Goal: Task Accomplishment & Management: Complete application form

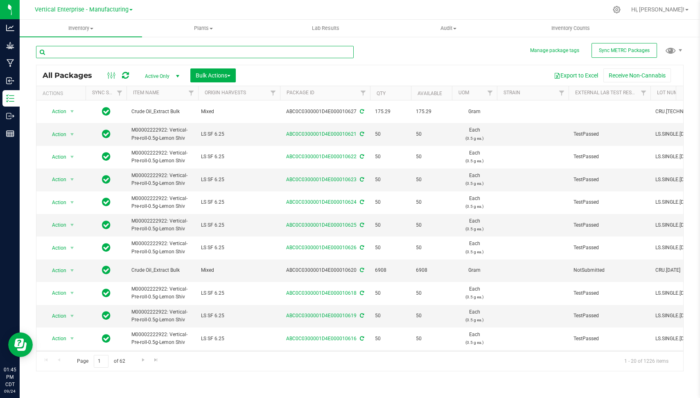
drag, startPoint x: 0, startPoint y: 0, endPoint x: 121, endPoint y: 51, distance: 131.4
click at [121, 51] on input "text" at bounding box center [195, 52] width 318 height 12
click at [93, 11] on span "Vertical Enterprise - Manufacturing" at bounding box center [82, 9] width 94 height 7
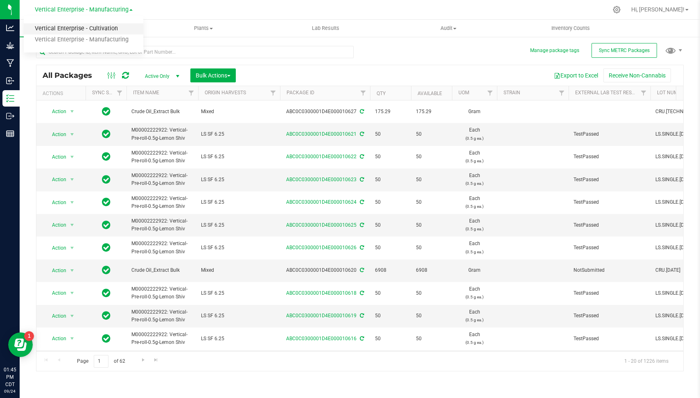
click at [81, 29] on link "Vertical Enterprise - Cultivation" at bounding box center [84, 28] width 120 height 11
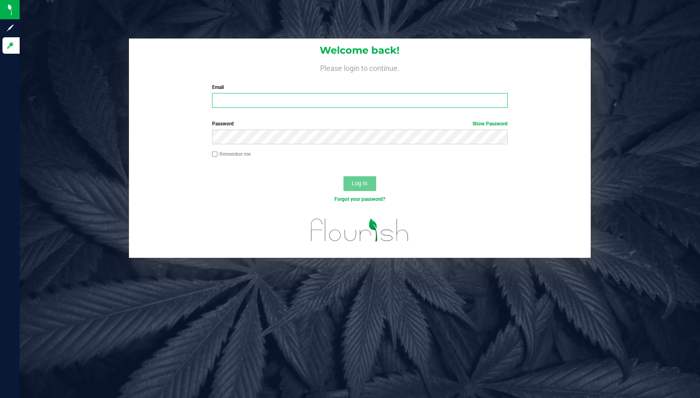
type input "[EMAIL_ADDRESS][DOMAIN_NAME]"
click at [360, 178] on button "Log In" at bounding box center [360, 183] width 33 height 15
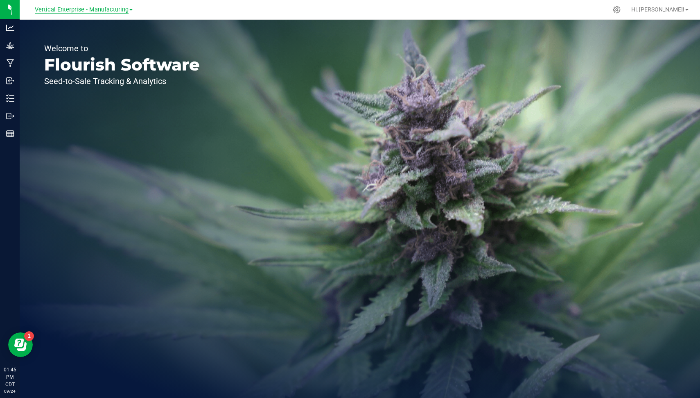
click at [115, 11] on span "Vertical Enterprise - Manufacturing" at bounding box center [82, 9] width 94 height 7
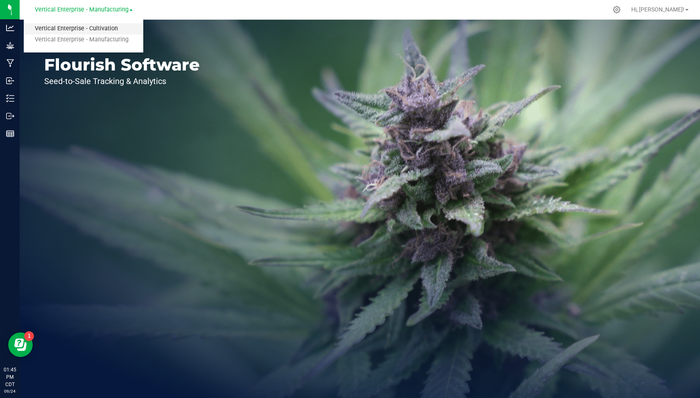
click at [104, 28] on link "Vertical Enterprise - Cultivation" at bounding box center [84, 28] width 120 height 11
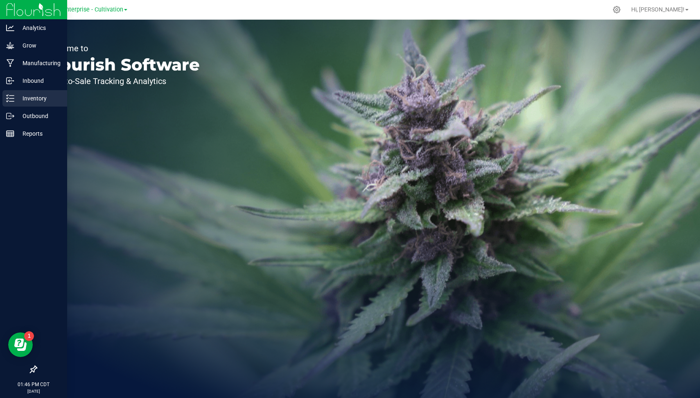
click at [11, 99] on icon at bounding box center [10, 98] width 8 height 8
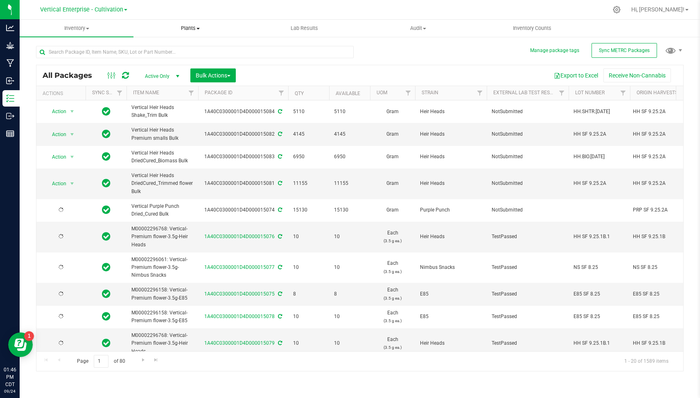
click at [185, 28] on span "Plants" at bounding box center [190, 28] width 113 height 7
click at [170, 48] on span "All plants" at bounding box center [157, 49] width 47 height 7
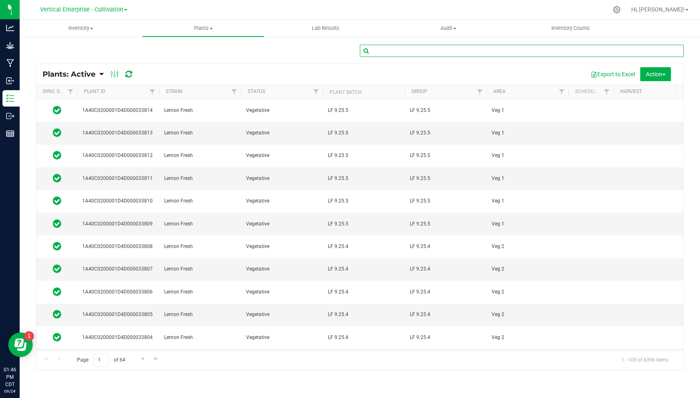
click at [377, 54] on input "text" at bounding box center [522, 51] width 324 height 12
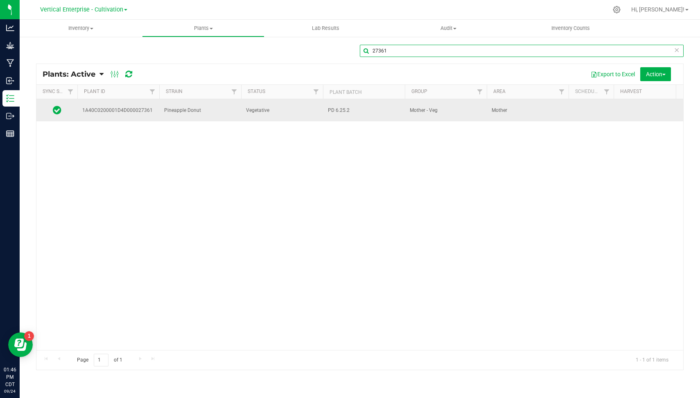
type input "27361"
click at [375, 106] on span "PD 6.25.2" at bounding box center [364, 110] width 72 height 8
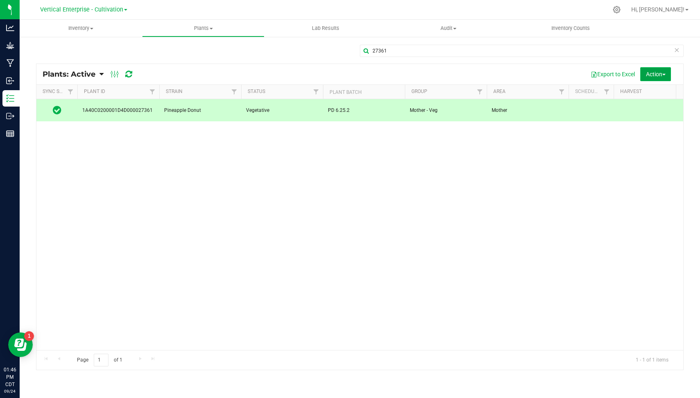
click at [652, 72] on span "Action" at bounding box center [656, 74] width 20 height 7
click at [648, 94] on span "Destroy plants" at bounding box center [637, 92] width 35 height 7
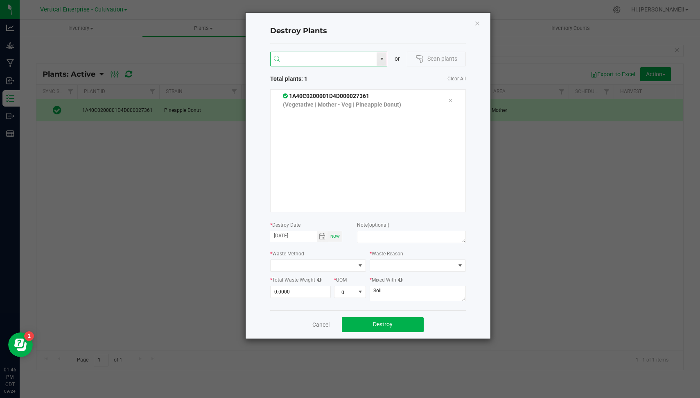
click at [331, 61] on input "NO DATA FOUND" at bounding box center [324, 59] width 106 height 15
drag, startPoint x: 331, startPoint y: 81, endPoint x: 315, endPoint y: 84, distance: 15.9
click at [315, 84] on ul "1A40C0000001D4D000027353 1A40C0200001D4D000027353" at bounding box center [328, 82] width 117 height 28
click at [315, 85] on li "1A40C0200001D4D000027353" at bounding box center [328, 88] width 117 height 14
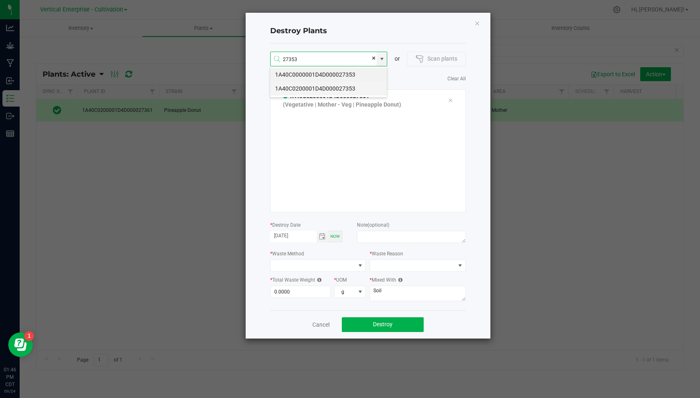
type input "1A40C0200001D4D000027353"
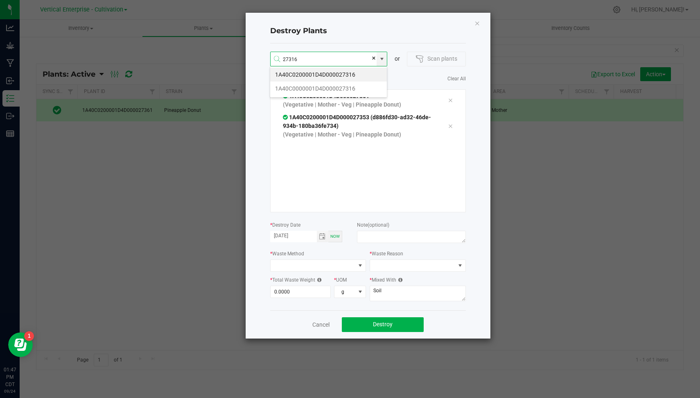
click at [315, 85] on li "1A40C0000001D4D000027316" at bounding box center [328, 88] width 117 height 14
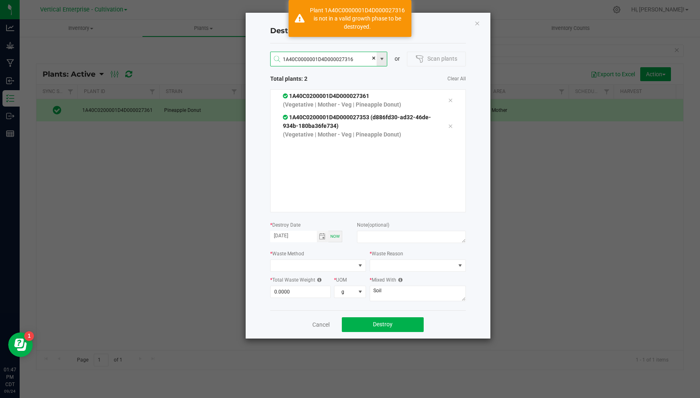
click at [353, 59] on input "1A40C0000001D4D000027316" at bounding box center [324, 59] width 106 height 15
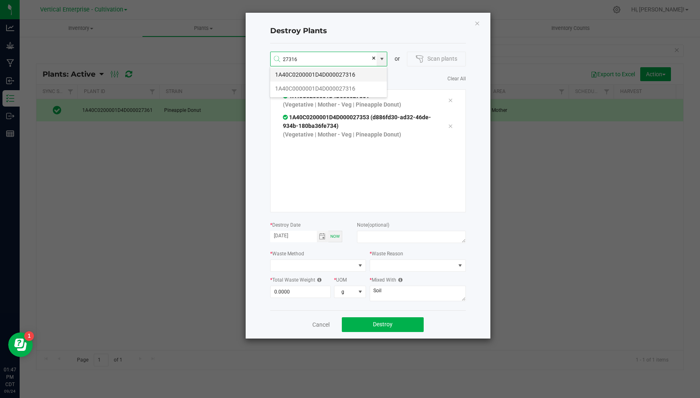
click at [332, 75] on li "1A40C0200001D4D000027316" at bounding box center [328, 75] width 117 height 14
type input "1A40C0200001D4D000027316"
click at [334, 75] on li "1A40C0000001D4D000024189" at bounding box center [328, 75] width 117 height 14
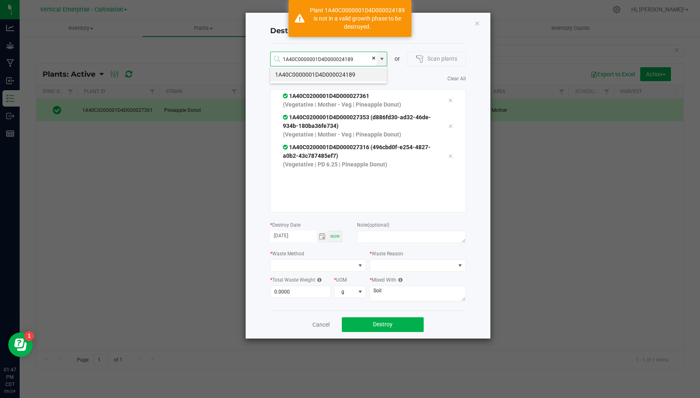
click at [340, 86] on div "1A40C0000001D4D000024189 or Scan plants Total plants: 3 Clear All 1A40C0200001D…" at bounding box center [368, 176] width 196 height 267
click at [355, 59] on input "1A40C0000001D4D000024189" at bounding box center [324, 59] width 106 height 15
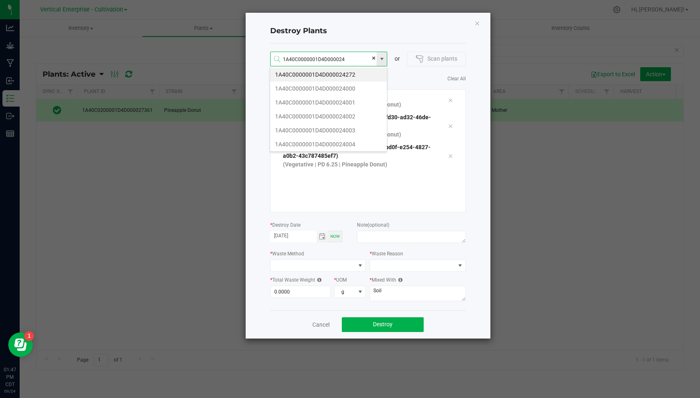
click at [354, 60] on input "1A40C0000001D4D000024" at bounding box center [324, 59] width 106 height 15
type input "1A40C0000001D4D000024189"
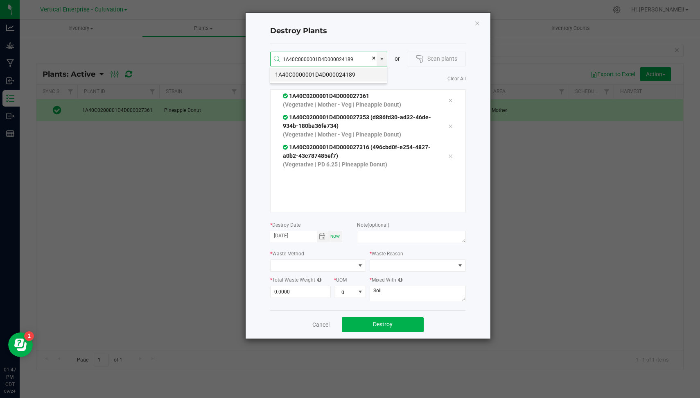
click at [348, 74] on li "1A40C0000001D4D000024189" at bounding box center [328, 75] width 117 height 14
click at [354, 63] on input "1A40C0000001D4D000024189" at bounding box center [324, 59] width 106 height 15
click at [375, 58] on span at bounding box center [373, 58] width 5 height 12
click at [329, 57] on input at bounding box center [324, 59] width 106 height 15
click at [344, 86] on li "1A40C0200001D4D000024189" at bounding box center [328, 88] width 117 height 14
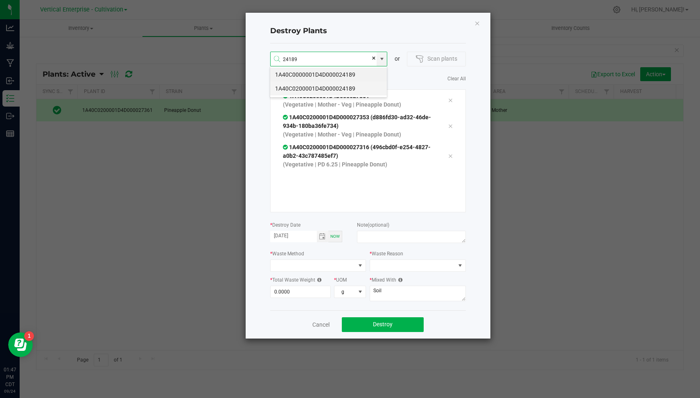
type input "1A40C0200001D4D000024189"
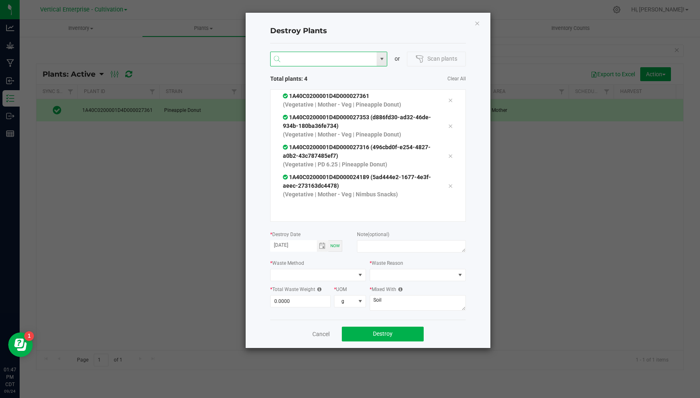
click at [326, 55] on input at bounding box center [324, 59] width 106 height 15
click at [353, 87] on li "1A40C0200001D4D000027389" at bounding box center [328, 88] width 117 height 14
type input "1A40C0200001D4D000027389"
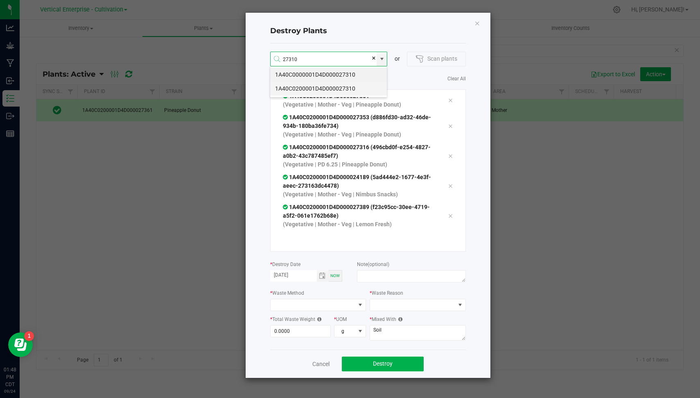
click at [353, 87] on li "1A40C0200001D4D000027310" at bounding box center [328, 88] width 117 height 14
type input "1A40C0200001D4D000027310"
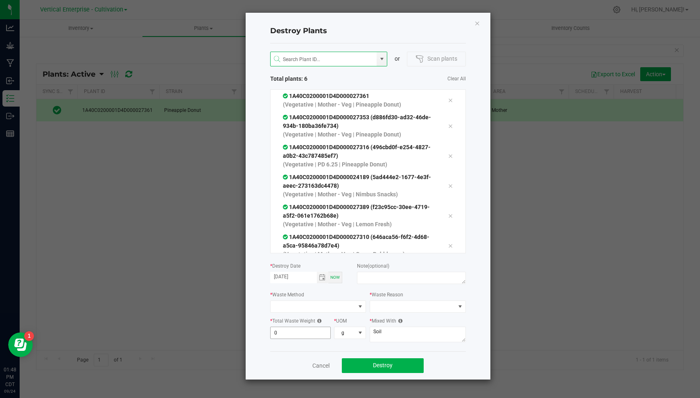
click at [307, 337] on input "0" at bounding box center [301, 332] width 60 height 11
type input "9,965.0000"
click at [297, 306] on span at bounding box center [313, 306] width 85 height 11
click at [303, 318] on li "Compost" at bounding box center [317, 321] width 95 height 14
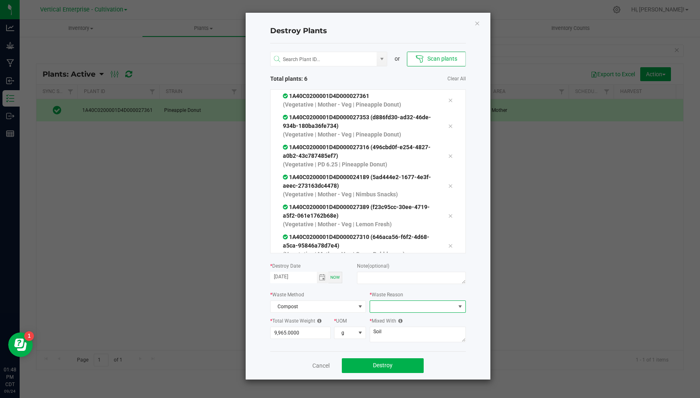
click at [407, 307] on span at bounding box center [412, 306] width 85 height 11
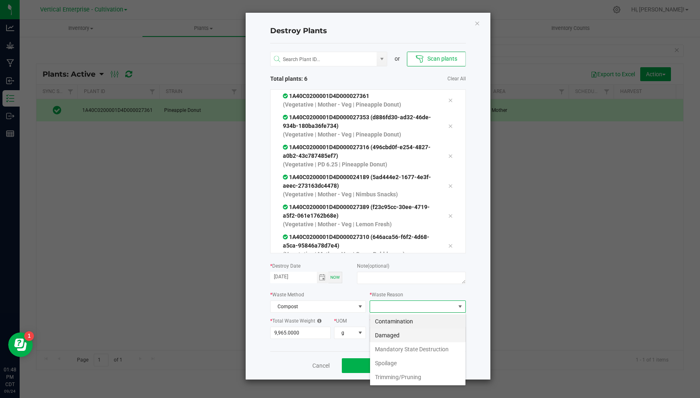
click at [391, 331] on li "Damaged" at bounding box center [417, 335] width 95 height 14
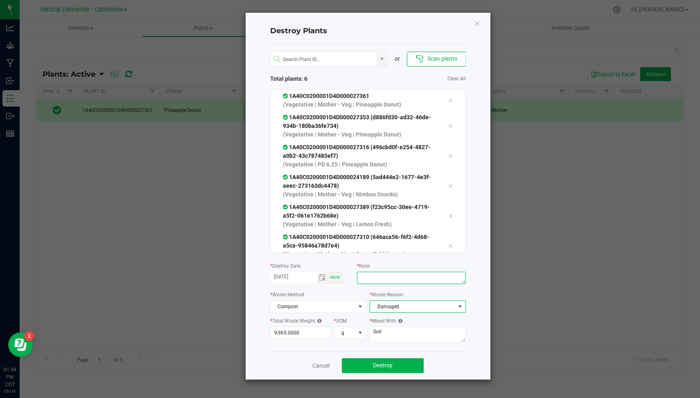
click at [373, 277] on textarea at bounding box center [411, 278] width 109 height 12
type textarea "Plant died"
click at [387, 365] on span "Destroy" at bounding box center [383, 365] width 20 height 7
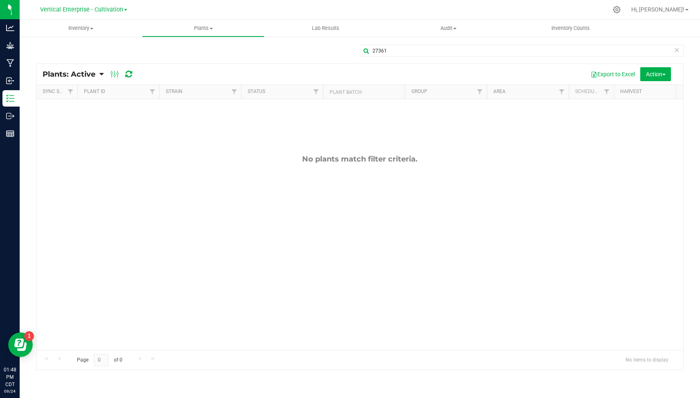
click at [95, 3] on div "Vertical Enterprise - Cultivation Vertical Enterprise - Cultivation Vertical En…" at bounding box center [84, 9] width 120 height 13
click at [96, 5] on link "Vertical Enterprise - Cultivation" at bounding box center [83, 9] width 87 height 8
click at [106, 37] on link "Vertical Enterprise - Manufacturing" at bounding box center [84, 39] width 120 height 11
click at [91, 28] on span at bounding box center [91, 29] width 3 height 2
click at [77, 47] on li "All packages" at bounding box center [81, 50] width 122 height 10
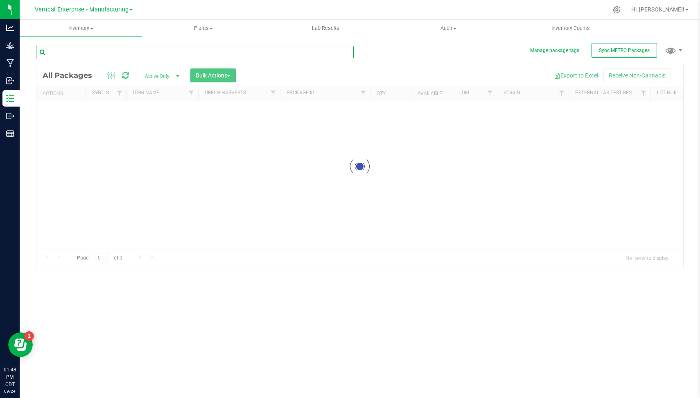
click at [119, 53] on div "Inventory All packages All inventory Waste log Create inventory Plants All plan…" at bounding box center [360, 209] width 681 height 378
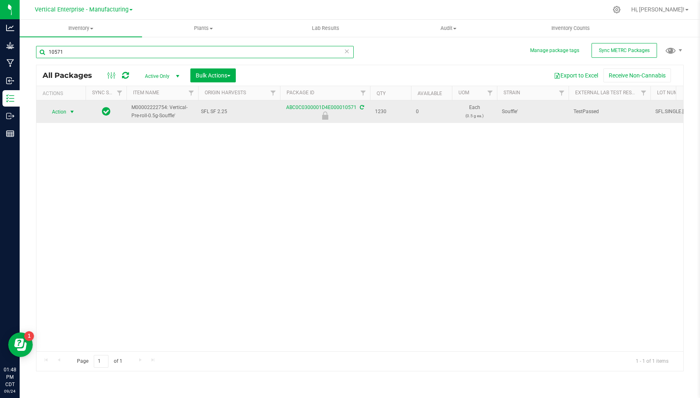
type input "10571"
click at [70, 111] on span "select" at bounding box center [72, 112] width 7 height 7
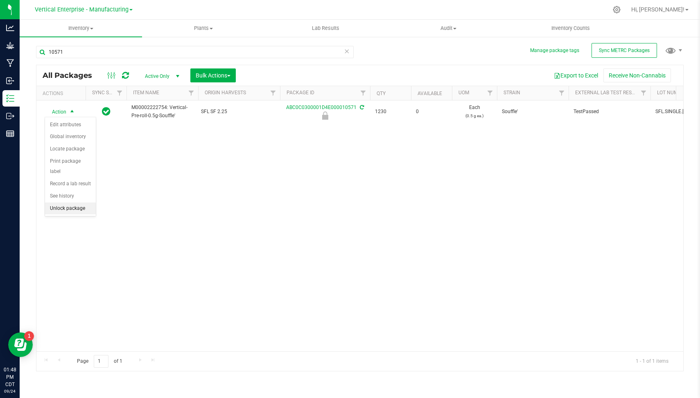
click at [80, 202] on li "Unlock package" at bounding box center [70, 208] width 51 height 12
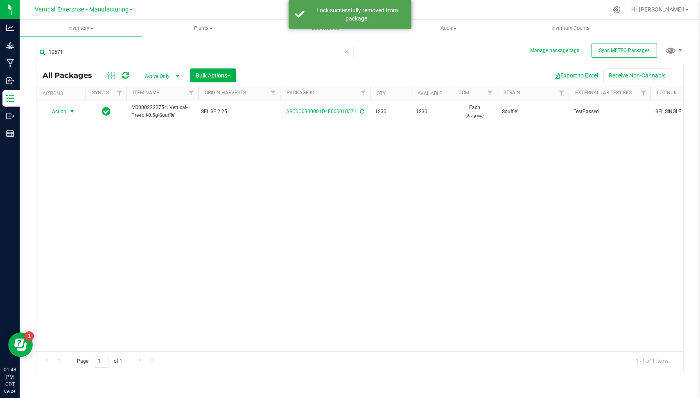
click at [65, 111] on span "Action" at bounding box center [56, 111] width 22 height 11
click at [76, 136] on li "Create package" at bounding box center [70, 137] width 51 height 12
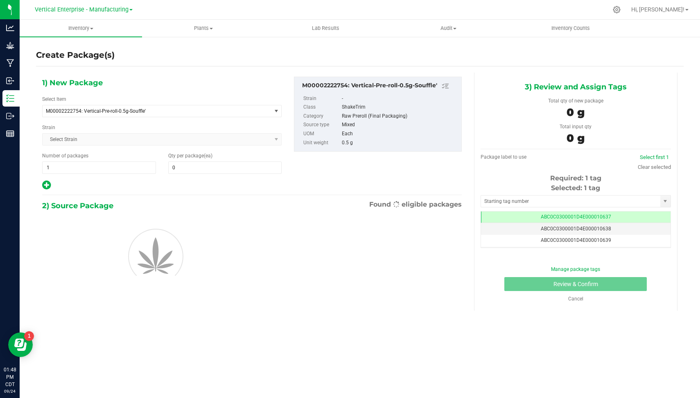
type input "0"
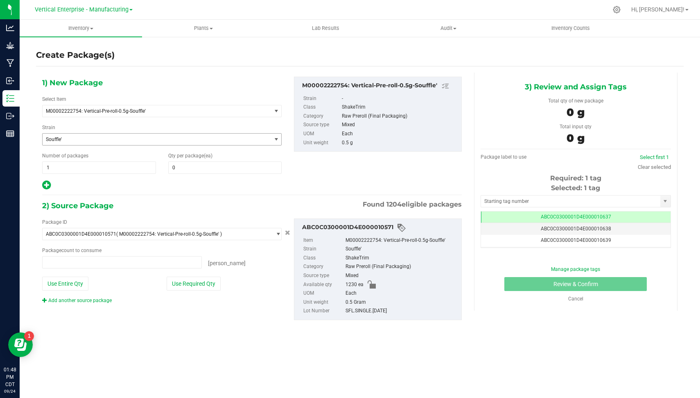
type input "0 ea"
click at [75, 166] on span "1 1" at bounding box center [99, 167] width 114 height 12
type input "4"
click at [193, 173] on div "1) New Package Select Item M00002222754: Vertical-Pre-roll-0.5g-Souffle' Badder…" at bounding box center [162, 134] width 252 height 114
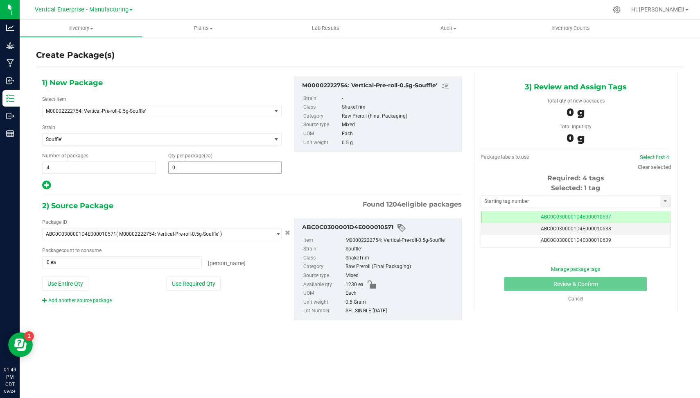
click at [187, 168] on span "0 0" at bounding box center [225, 167] width 114 height 12
type input "50"
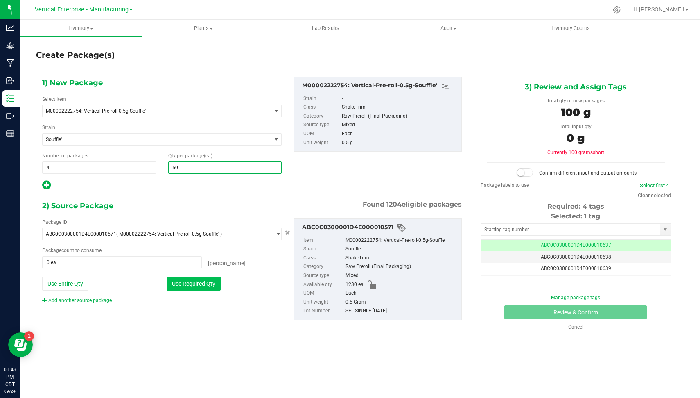
type input "50"
click at [193, 280] on button "Use Required Qty" at bounding box center [194, 283] width 54 height 14
type input "200 ea"
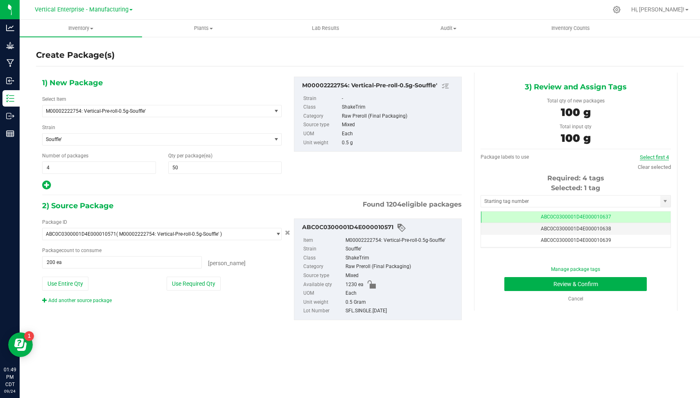
click at [661, 154] on link "Select first 4" at bounding box center [654, 157] width 29 height 6
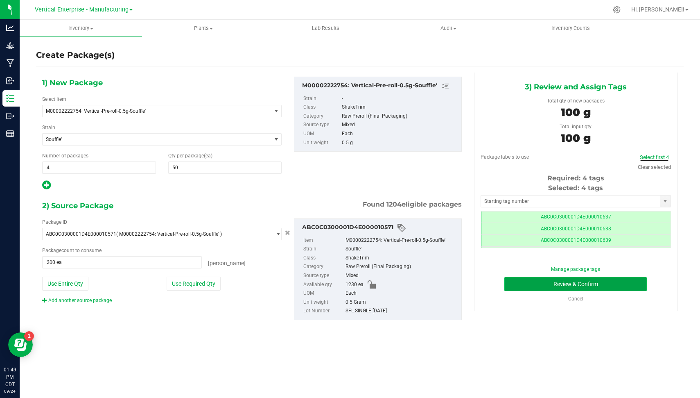
click at [626, 285] on button "Review & Confirm" at bounding box center [576, 284] width 143 height 14
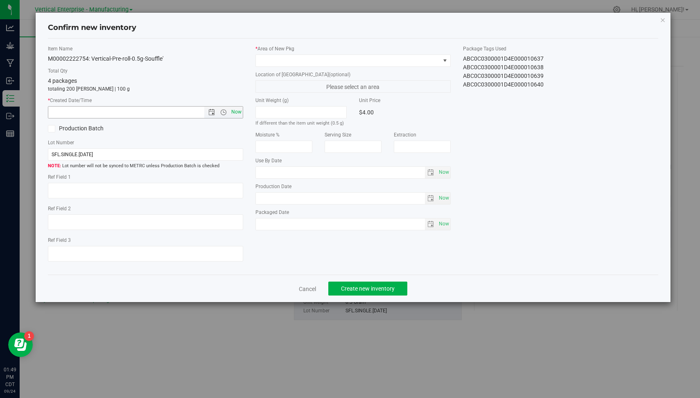
click at [236, 107] on span "Now" at bounding box center [237, 112] width 14 height 12
type input "[DATE] 1:49 PM"
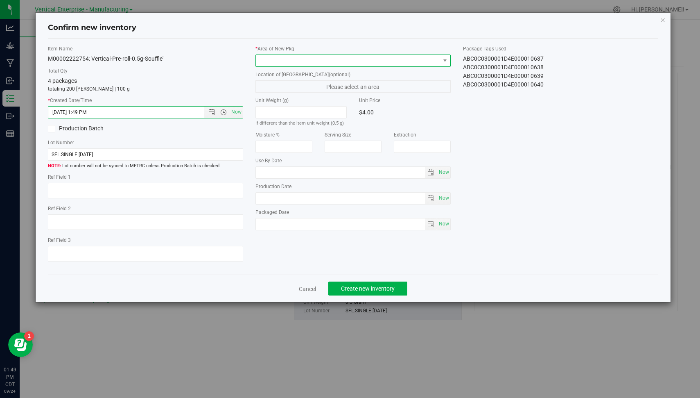
click at [318, 56] on span at bounding box center [348, 60] width 184 height 11
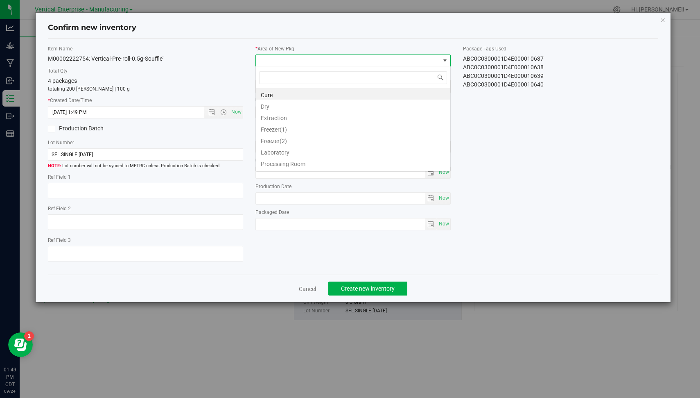
scroll to position [12, 195]
type input "va"
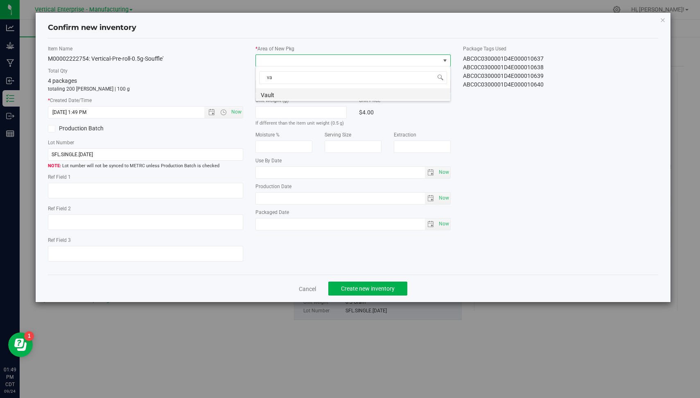
click at [281, 94] on li "Vault" at bounding box center [353, 93] width 195 height 11
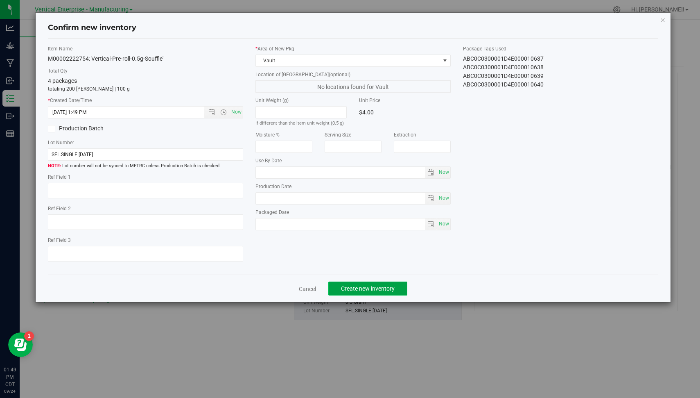
click at [351, 288] on span "Create new inventory" at bounding box center [368, 288] width 54 height 7
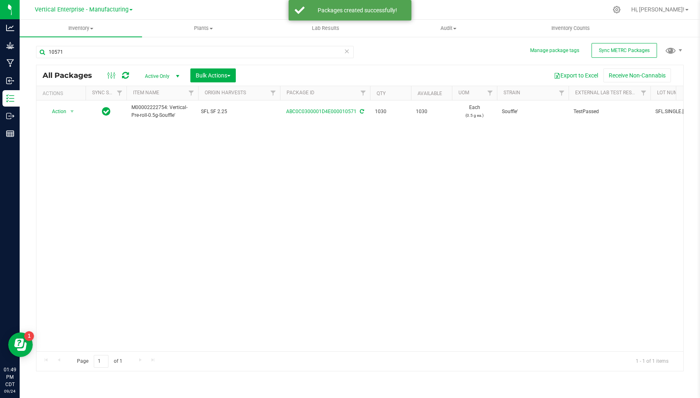
click at [345, 52] on icon at bounding box center [347, 51] width 6 height 10
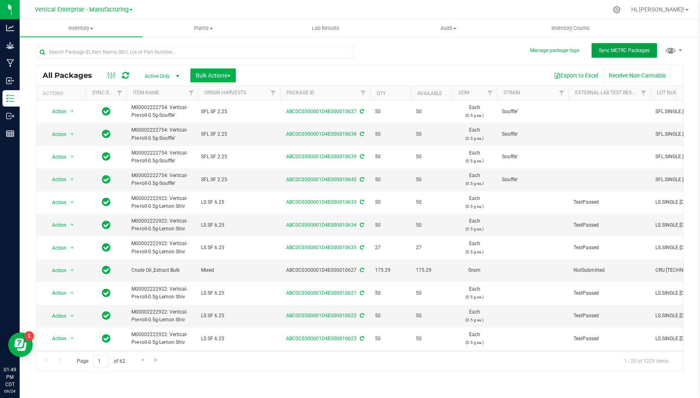
click at [610, 50] on span "Sync METRC Packages" at bounding box center [624, 51] width 51 height 6
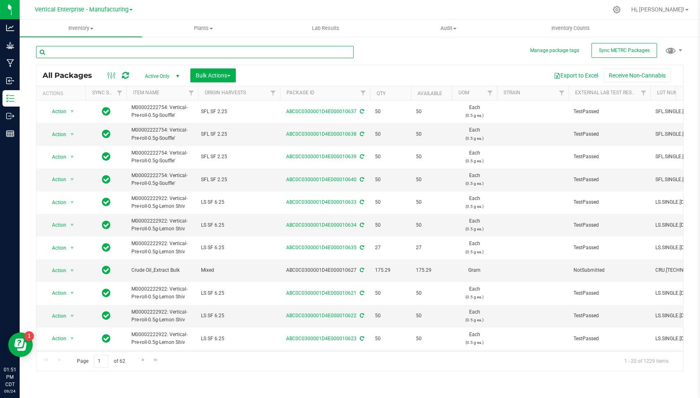
click at [269, 57] on input "text" at bounding box center [195, 52] width 318 height 12
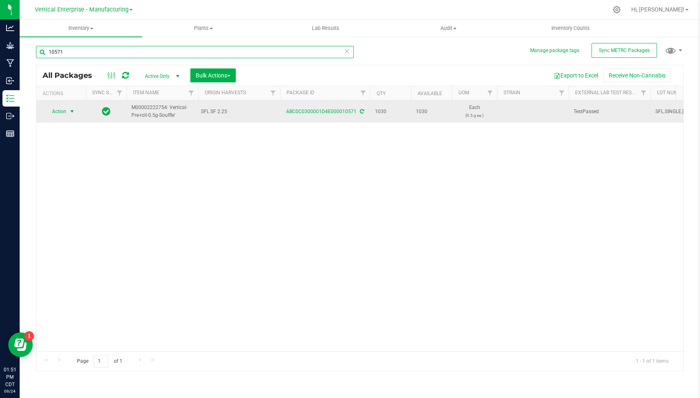
type input "10571"
click at [66, 110] on span "Action" at bounding box center [56, 111] width 22 height 11
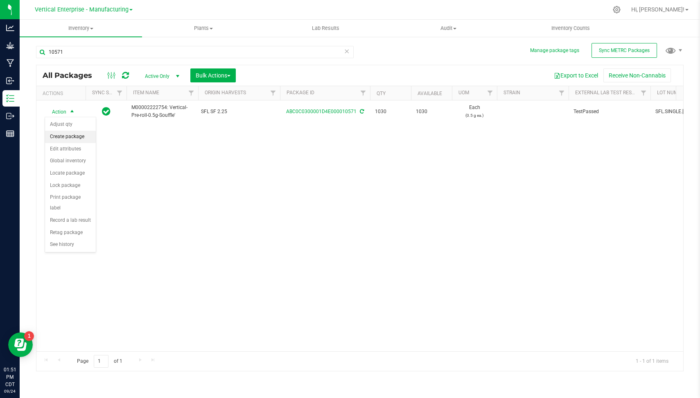
click at [81, 134] on li "Create package" at bounding box center [70, 137] width 51 height 12
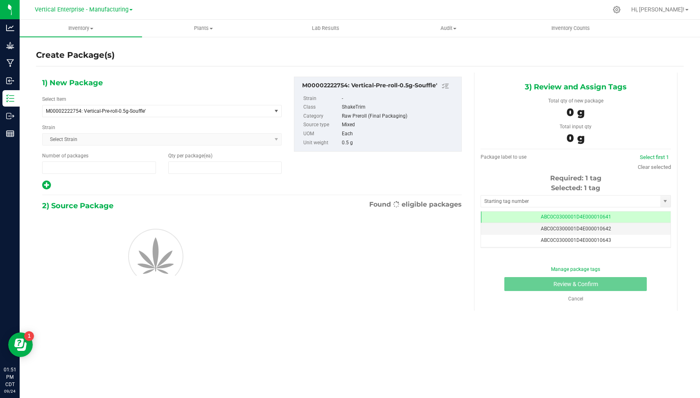
type input "1"
type input "0"
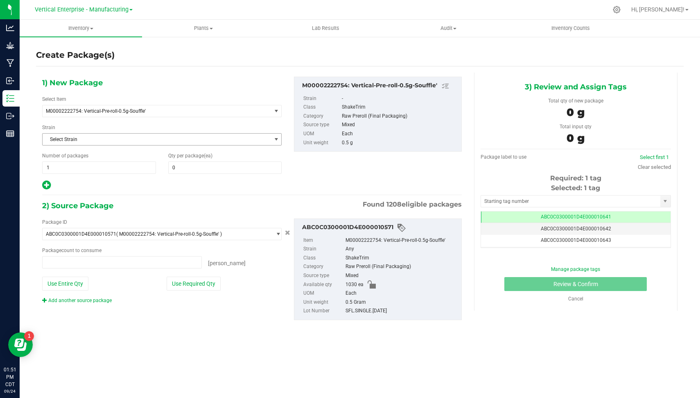
type input "0 ea"
click at [72, 163] on span "1 1" at bounding box center [99, 167] width 114 height 12
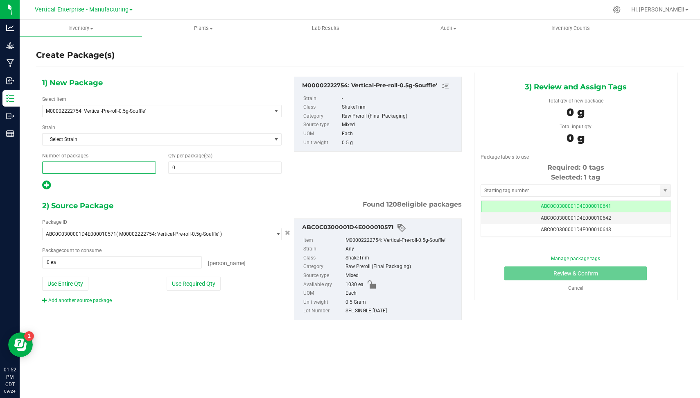
type input "3"
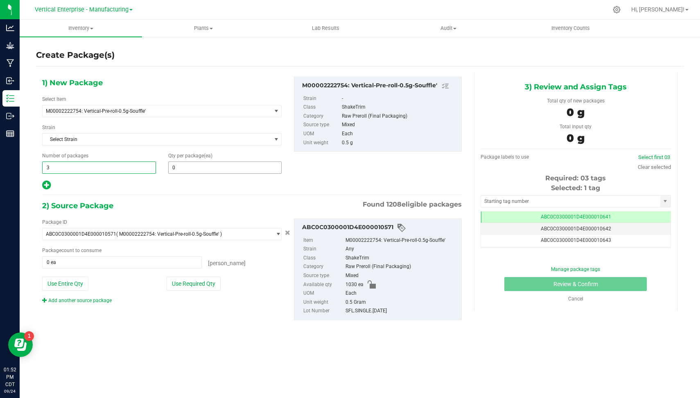
type input "3"
click at [194, 161] on span "0 0" at bounding box center [225, 167] width 114 height 12
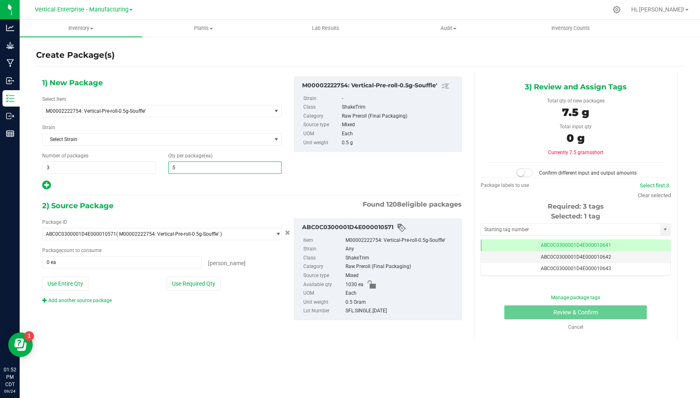
type input "50"
click at [190, 277] on button "Use Required Qty" at bounding box center [194, 283] width 54 height 14
type input "150 ea"
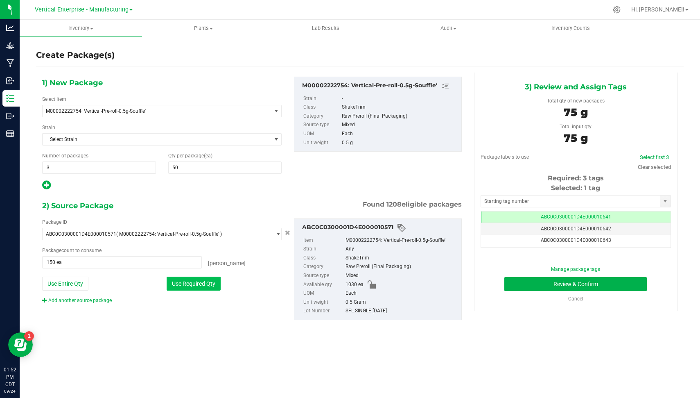
click at [190, 277] on button "Use Required Qty" at bounding box center [194, 283] width 54 height 14
click at [663, 154] on link "Select first 3" at bounding box center [654, 157] width 29 height 6
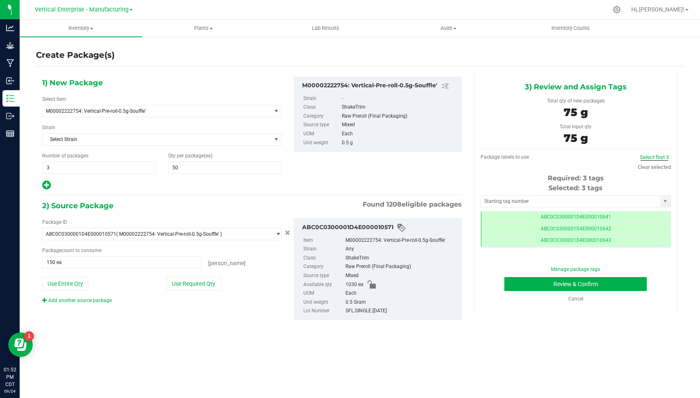
click at [628, 290] on div "Manage package tags Review & Confirm Cancel" at bounding box center [576, 283] width 178 height 37
click at [586, 282] on button "Review & Confirm" at bounding box center [576, 284] width 143 height 14
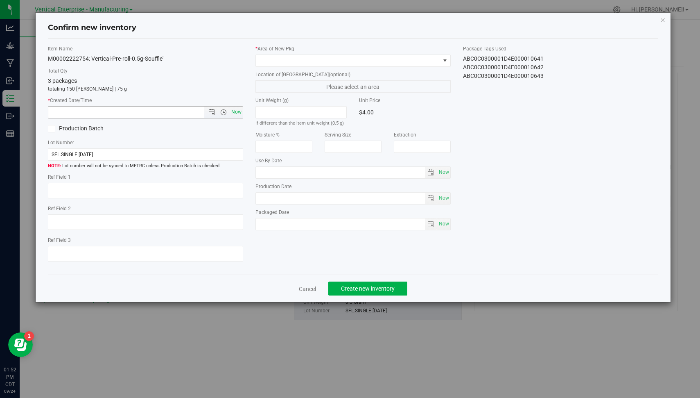
click at [238, 108] on span "Now" at bounding box center [237, 112] width 14 height 12
type input "[DATE] 1:52 PM"
click at [320, 62] on span at bounding box center [348, 60] width 184 height 11
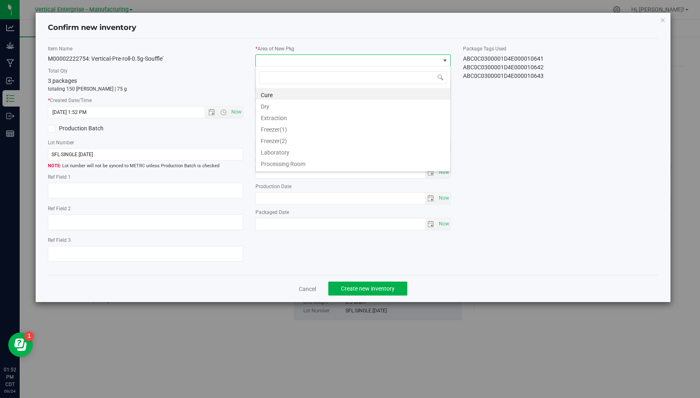
scroll to position [67, 0]
click at [418, 165] on li "Vault" at bounding box center [353, 164] width 195 height 11
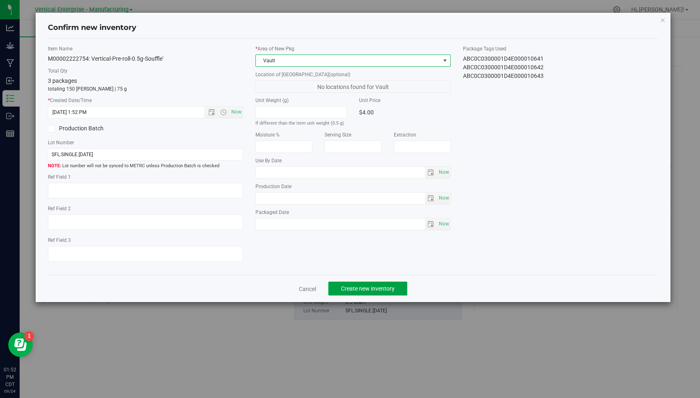
click at [354, 285] on span "Create new inventory" at bounding box center [368, 288] width 54 height 7
